Goal: Task Accomplishment & Management: Use online tool/utility

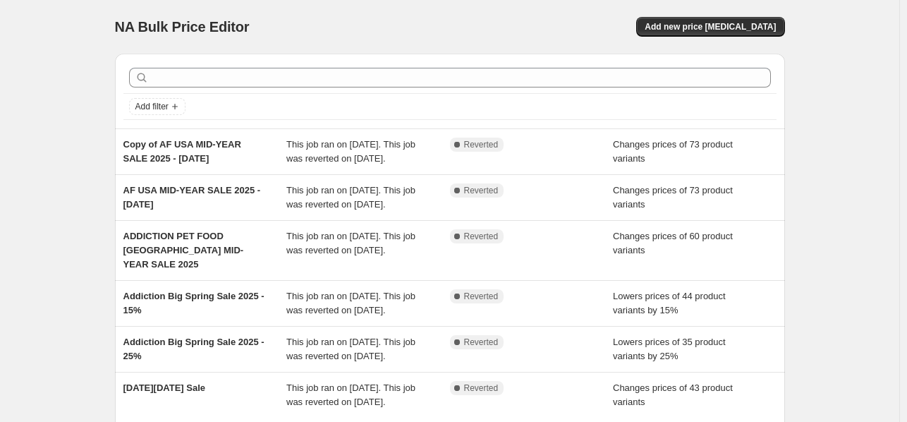
click at [821, 125] on div "NA Bulk Price Editor. This page is ready NA Bulk Price Editor Add new price [ME…" at bounding box center [449, 278] width 899 height 557
click at [735, 30] on span "Add new price change job" at bounding box center [709, 26] width 131 height 11
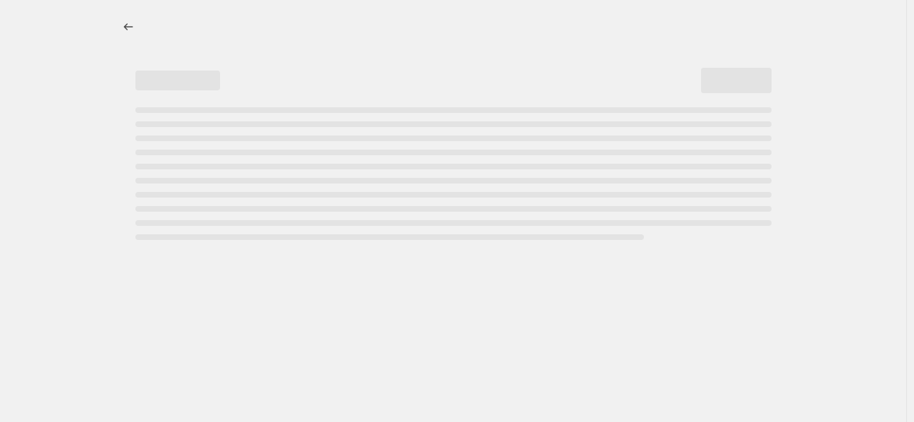
select select "percentage"
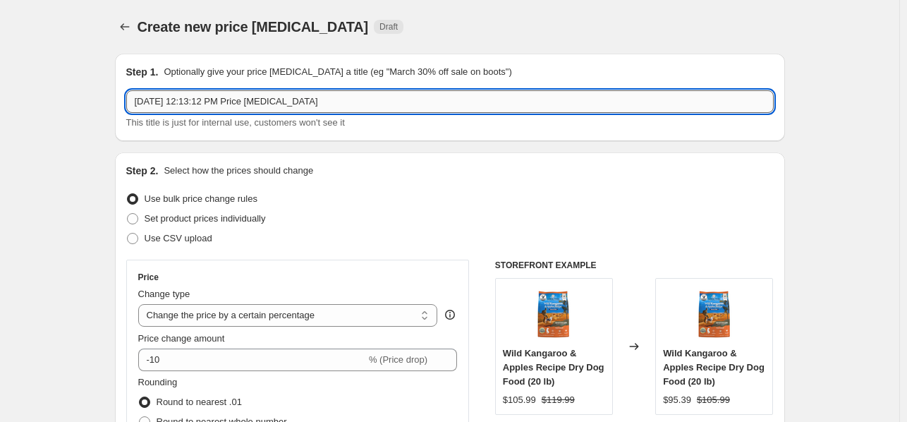
drag, startPoint x: 336, startPoint y: 103, endPoint x: 133, endPoint y: 99, distance: 202.4
click at [133, 99] on input "Oct 10, 2025, 12:13:12 PM Price change job" at bounding box center [449, 101] width 647 height 23
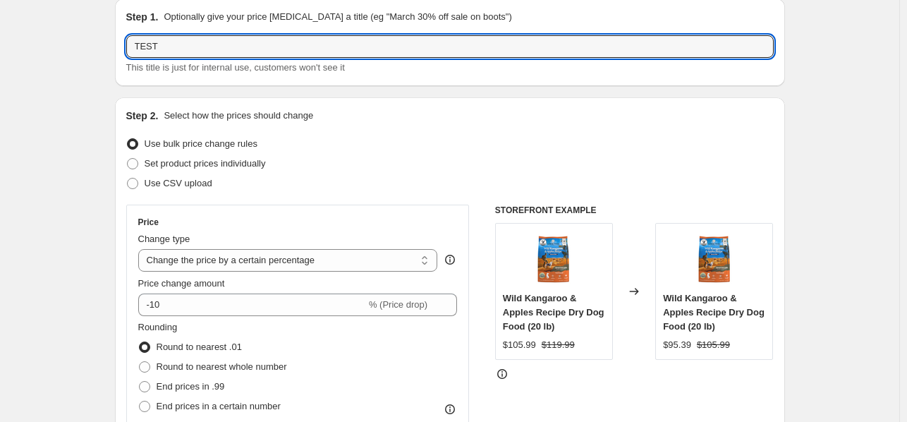
scroll to position [70, 0]
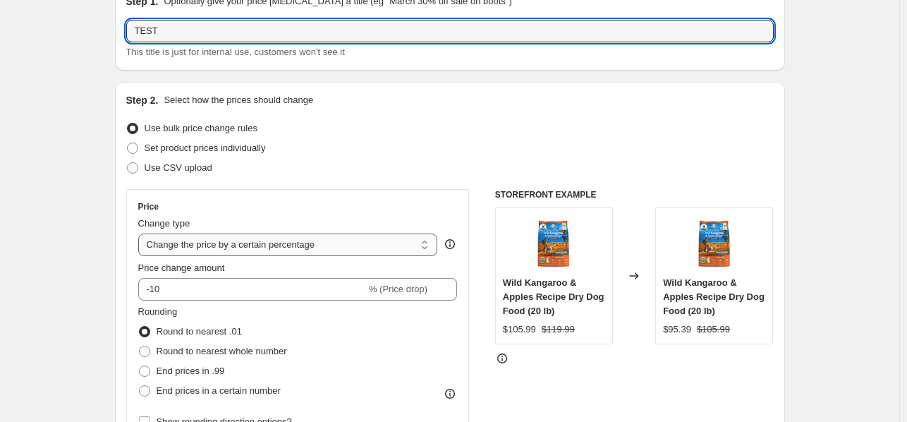
type input "TEST"
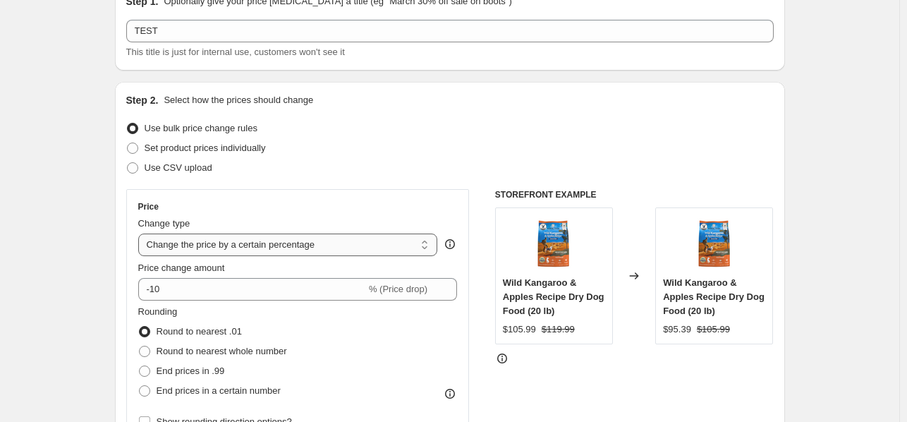
click at [345, 241] on select "Change the price to a certain amount Change the price by a certain amount Chang…" at bounding box center [288, 244] width 300 height 23
click at [206, 244] on select "Change the price to a certain amount Change the price by a certain amount Chang…" at bounding box center [288, 244] width 300 height 23
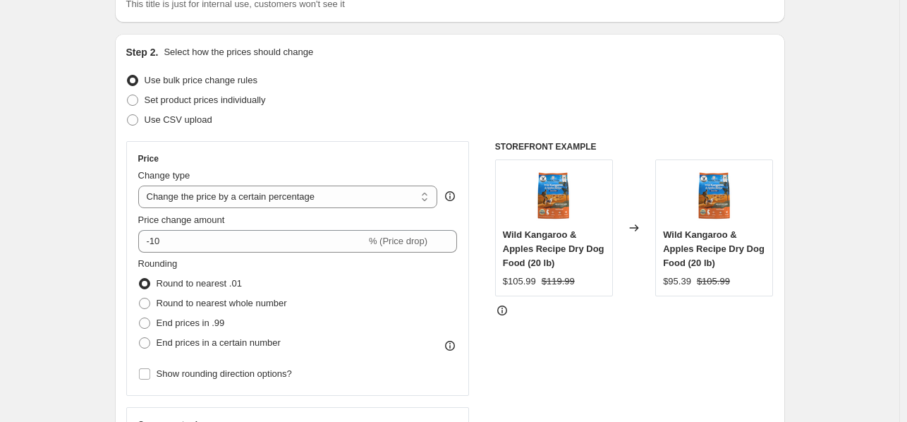
scroll to position [141, 0]
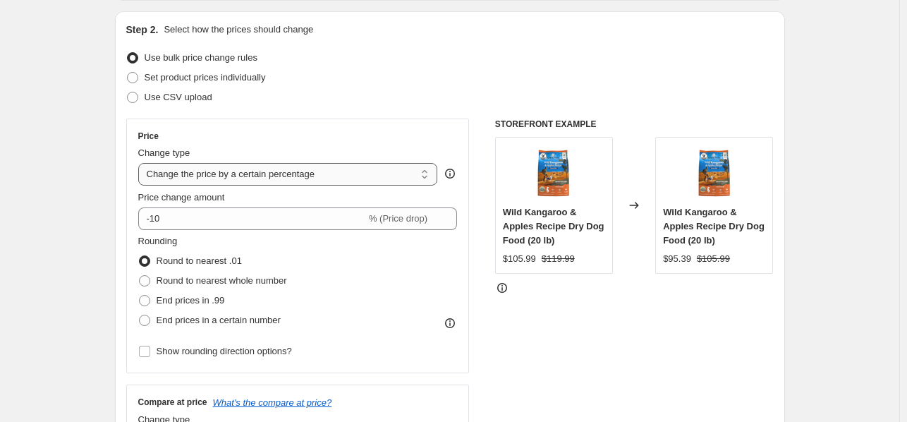
click at [257, 176] on select "Change the price to a certain amount Change the price by a certain amount Chang…" at bounding box center [288, 174] width 300 height 23
click at [198, 319] on span "End prices in a certain number" at bounding box center [219, 319] width 124 height 11
click at [140, 315] on input "End prices in a certain number" at bounding box center [139, 314] width 1 height 1
radio input "true"
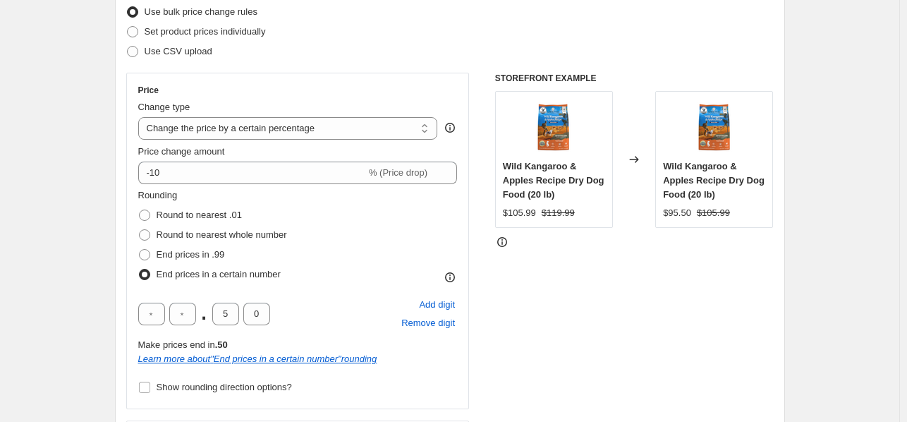
scroll to position [211, 0]
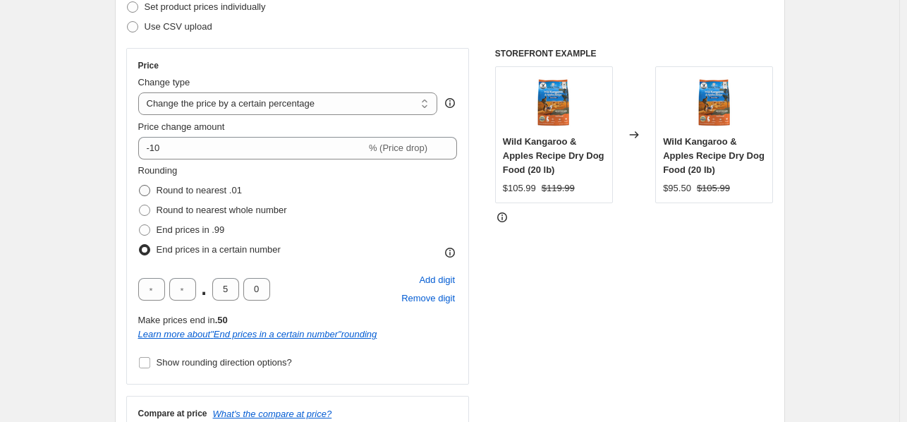
click at [190, 191] on span "Round to nearest .01" at bounding box center [199, 190] width 85 height 11
click at [140, 185] on input "Round to nearest .01" at bounding box center [139, 185] width 1 height 1
radio input "true"
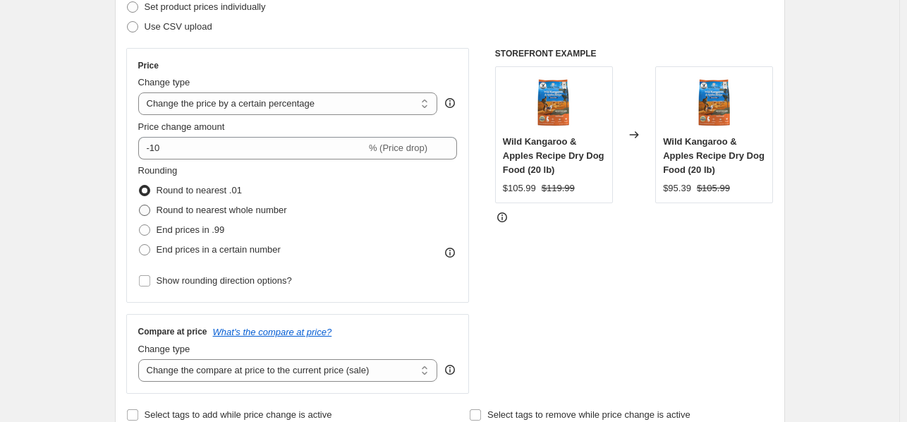
click at [185, 209] on span "Round to nearest whole number" at bounding box center [222, 209] width 130 height 11
click at [140, 205] on input "Round to nearest whole number" at bounding box center [139, 204] width 1 height 1
radio input "true"
click at [176, 192] on span "Round to nearest .01" at bounding box center [199, 190] width 85 height 11
click at [140, 185] on input "Round to nearest .01" at bounding box center [139, 185] width 1 height 1
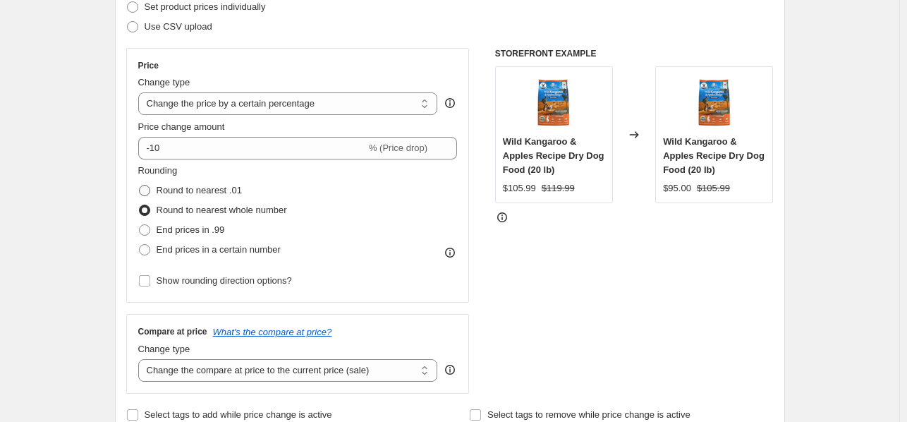
radio input "true"
drag, startPoint x: 609, startPoint y: 244, endPoint x: 612, endPoint y: 252, distance: 8.3
click at [609, 243] on div "STOREFRONT EXAMPLE Wild Kangaroo & Apples Recipe Dry Dog Food (20 lb) $105.99 $…" at bounding box center [634, 220] width 278 height 345
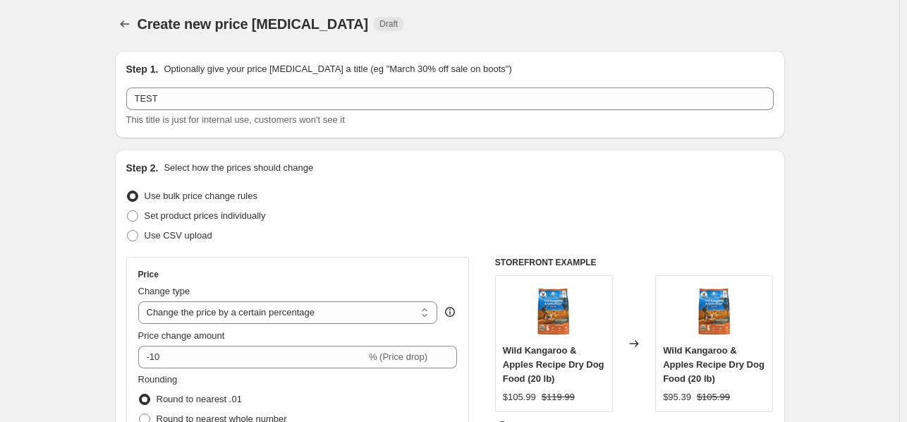
scroll to position [0, 0]
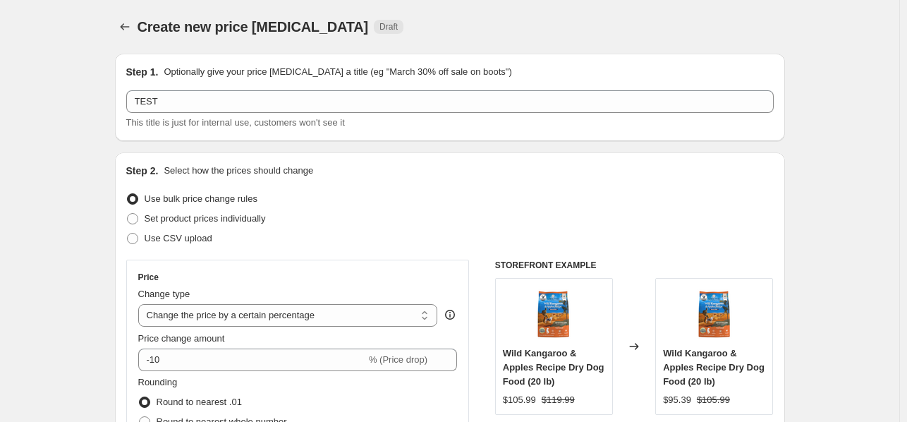
drag, startPoint x: 594, startPoint y: 4, endPoint x: 594, endPoint y: 30, distance: 26.1
click at [594, 3] on div "Create new price change job. This page is ready Create new price change job Dra…" at bounding box center [450, 27] width 670 height 54
click at [388, 1] on div "Create new price change job. This page is ready Create new price change job Dra…" at bounding box center [450, 27] width 670 height 54
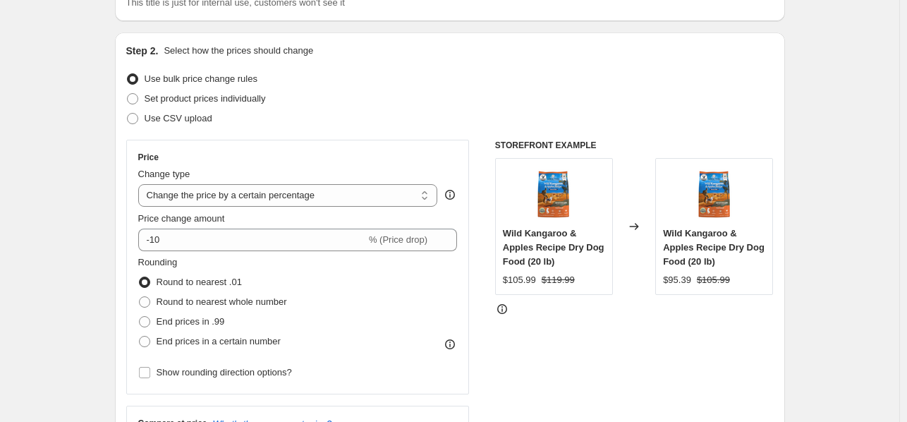
scroll to position [70, 0]
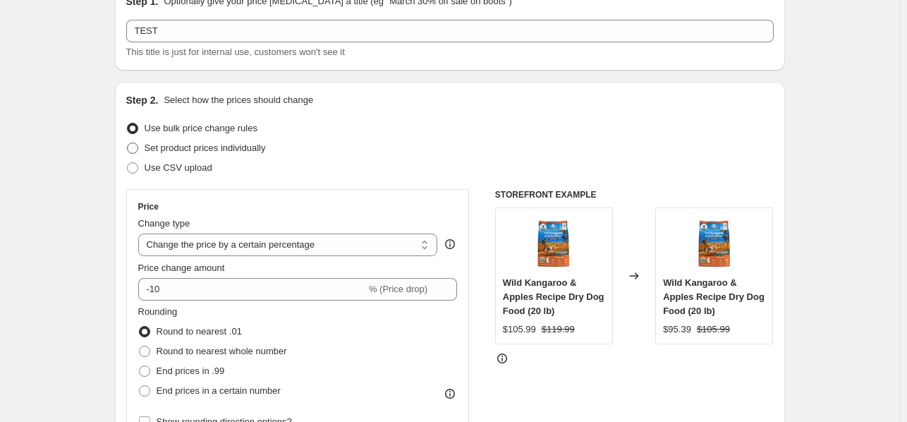
click at [215, 141] on span "Set product prices individually" at bounding box center [205, 148] width 121 height 14
click at [128, 142] on input "Set product prices individually" at bounding box center [127, 142] width 1 height 1
radio input "true"
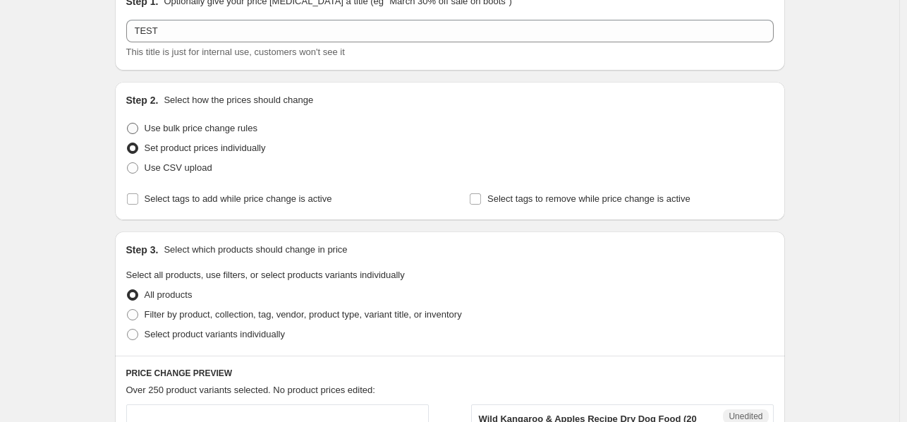
click at [162, 128] on span "Use bulk price change rules" at bounding box center [201, 128] width 113 height 11
click at [128, 123] on input "Use bulk price change rules" at bounding box center [127, 123] width 1 height 1
radio input "true"
select select "percentage"
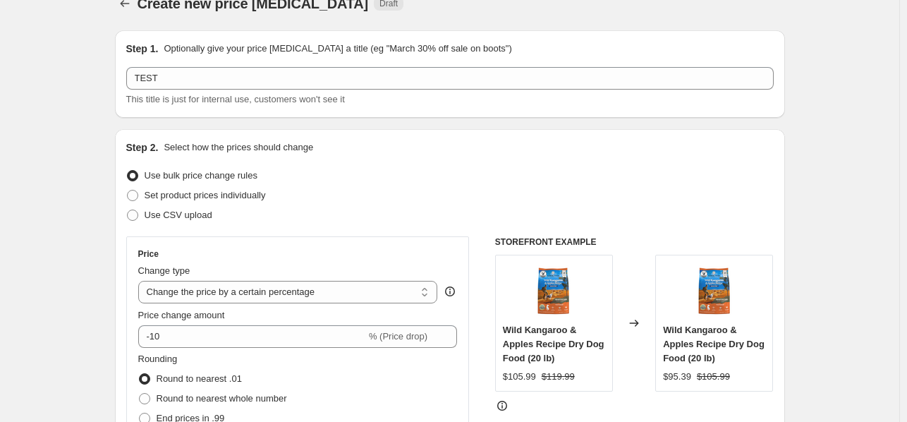
scroll to position [0, 0]
